Goal: Task Accomplishment & Management: Manage account settings

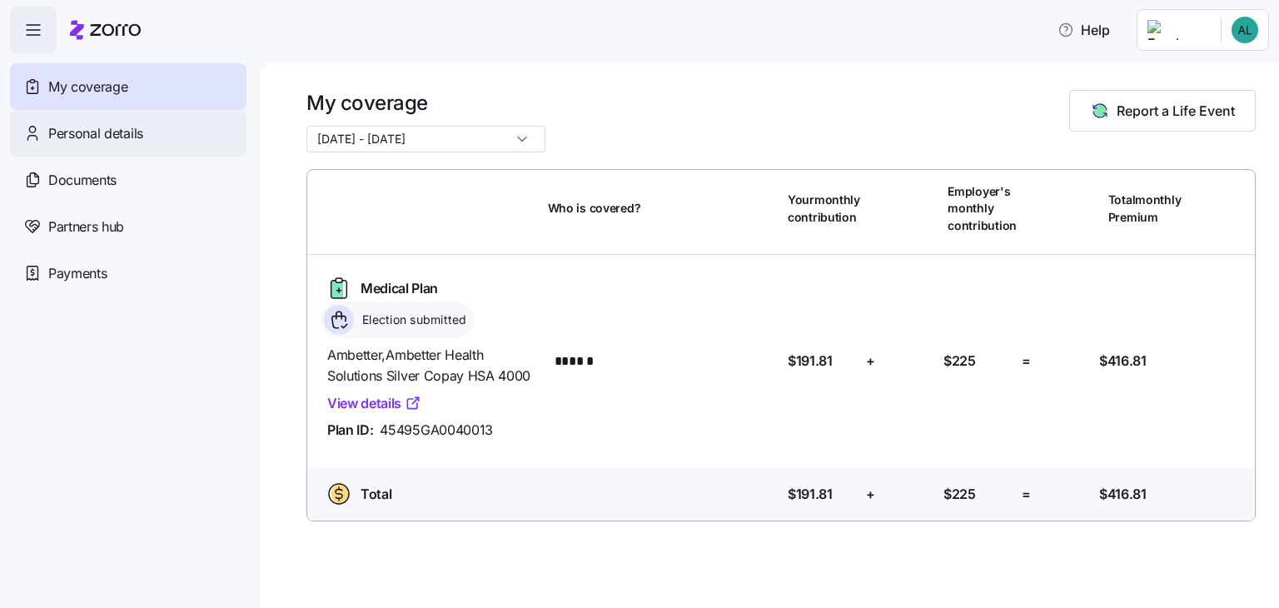
click at [57, 137] on span "Personal details" at bounding box center [95, 133] width 95 height 21
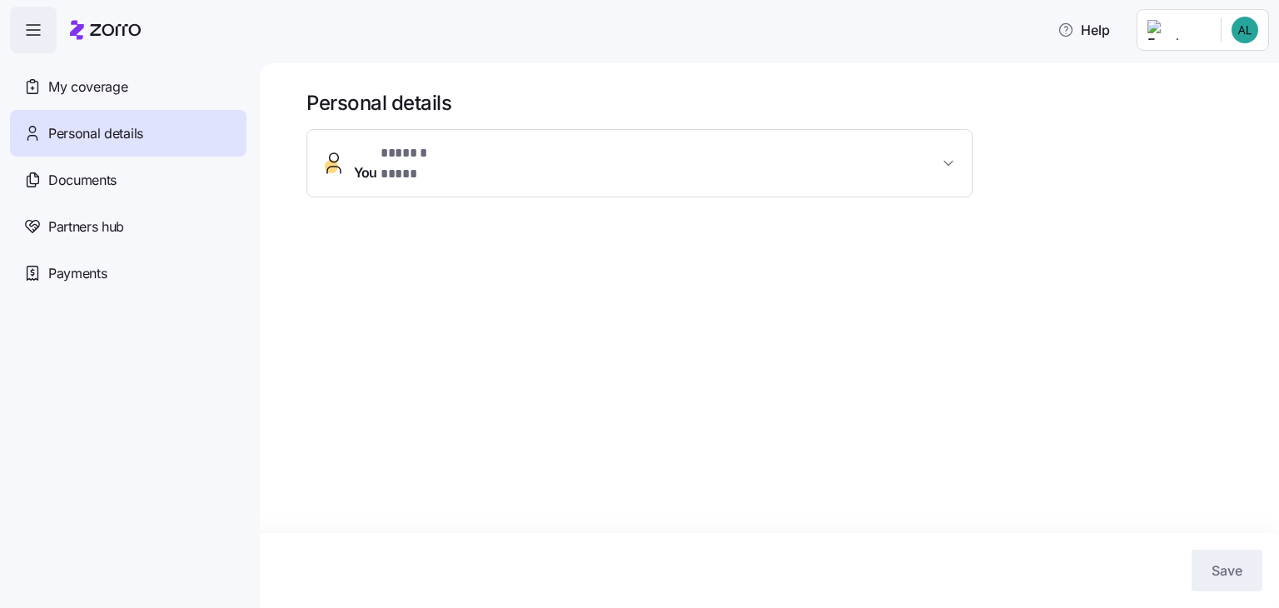
click at [949, 155] on icon "button" at bounding box center [948, 163] width 17 height 17
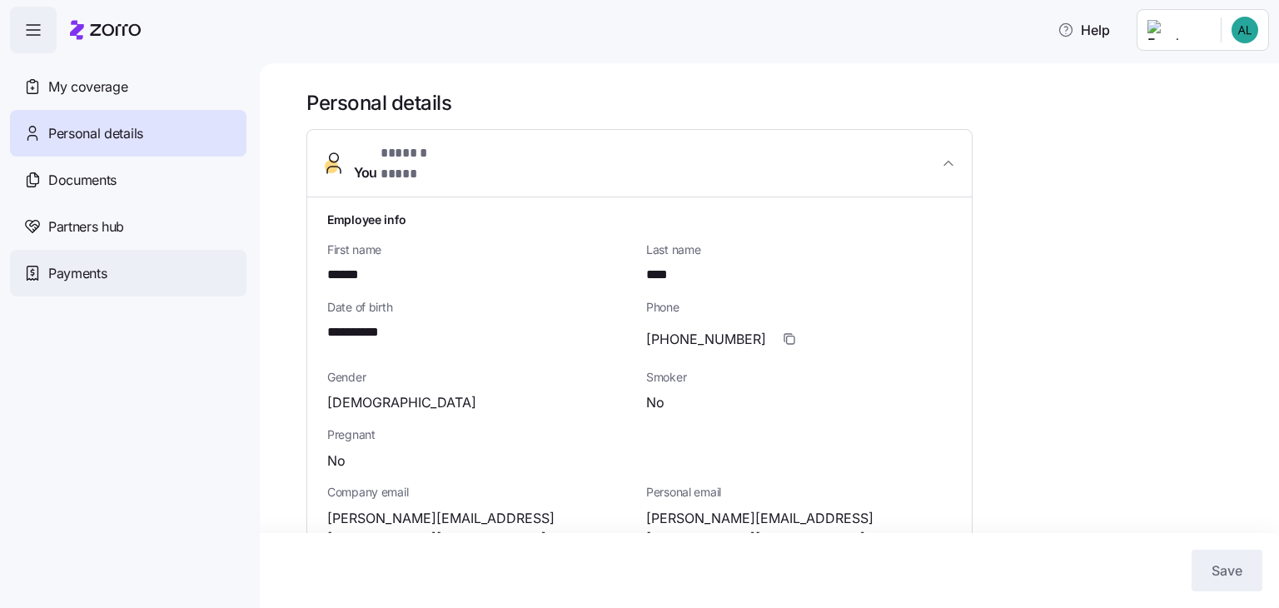
click at [104, 271] on span "Payments" at bounding box center [77, 273] width 58 height 21
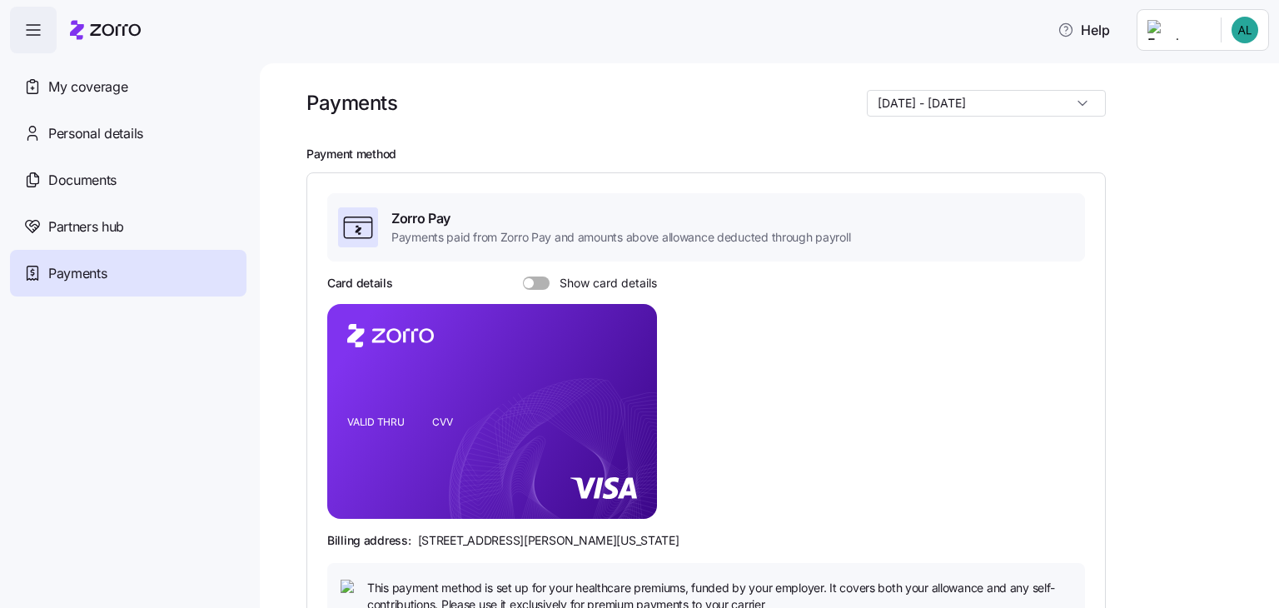
click at [1264, 172] on div "Payments [DATE] - [DATE] Payment method Zorro Pay Payments paid from Zorro Pay …" at bounding box center [769, 335] width 1019 height 545
